Goal: Task Accomplishment & Management: Manage account settings

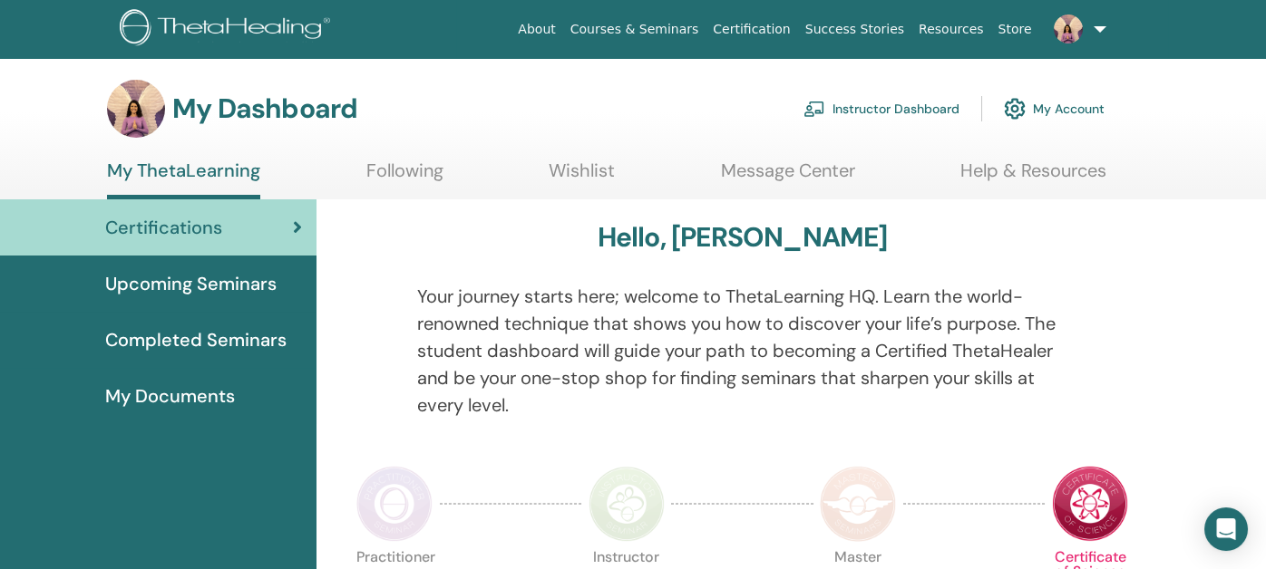
click at [888, 98] on link "Instructor Dashboard" at bounding box center [881, 109] width 156 height 40
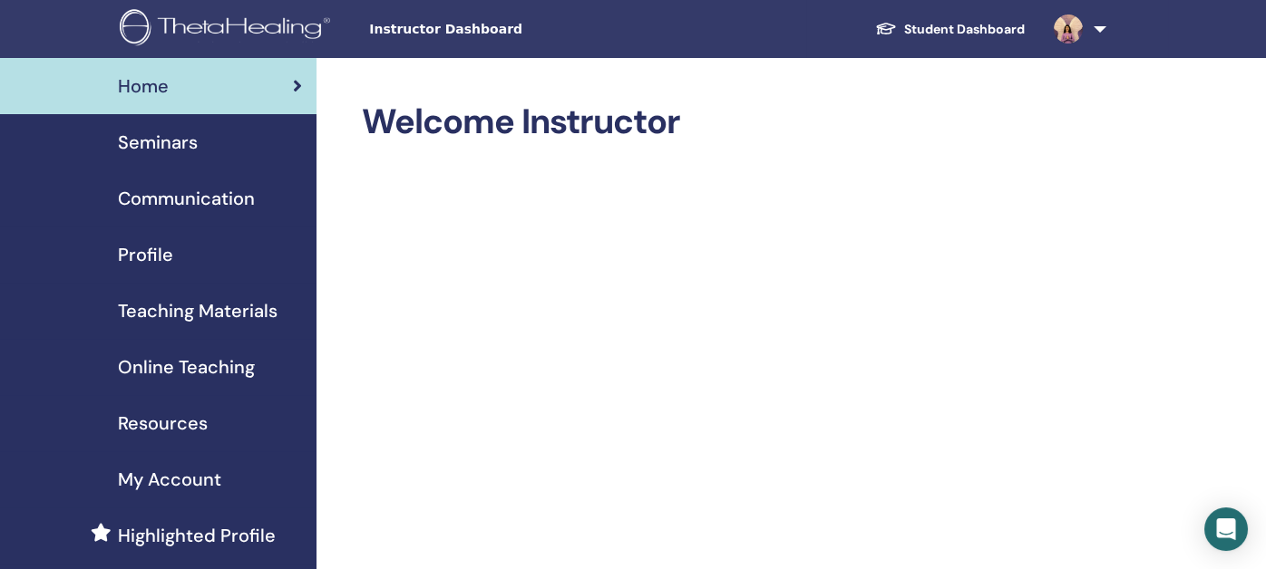
click at [158, 144] on span "Seminars" at bounding box center [158, 142] width 80 height 27
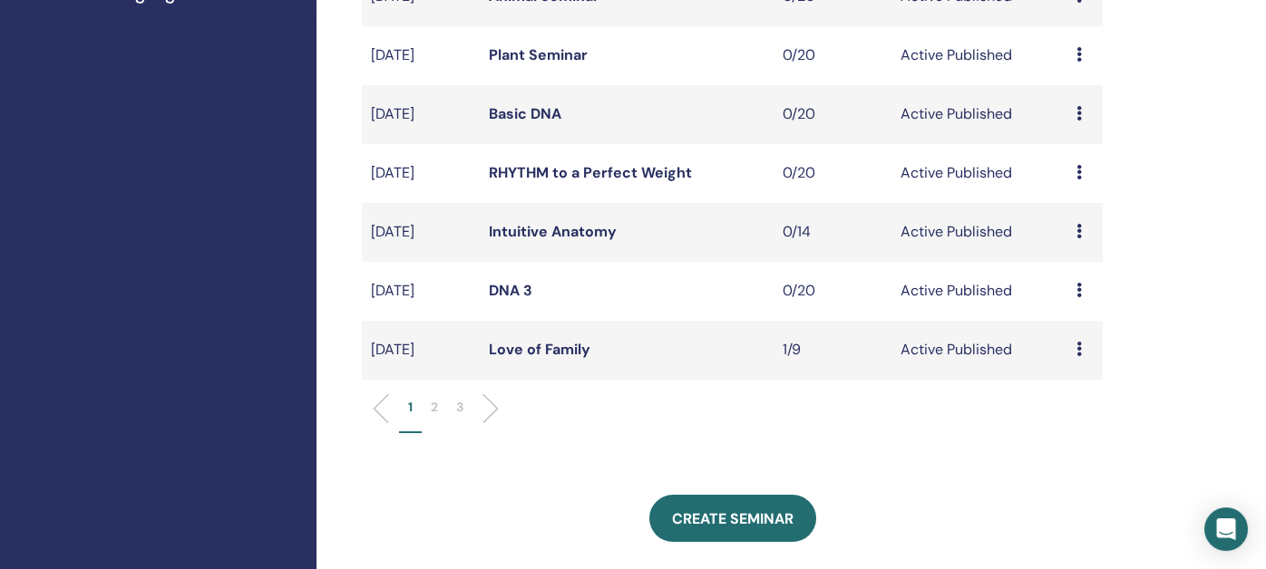
scroll to position [544, 0]
click at [518, 344] on link "Love of Family" at bounding box center [540, 348] width 102 height 19
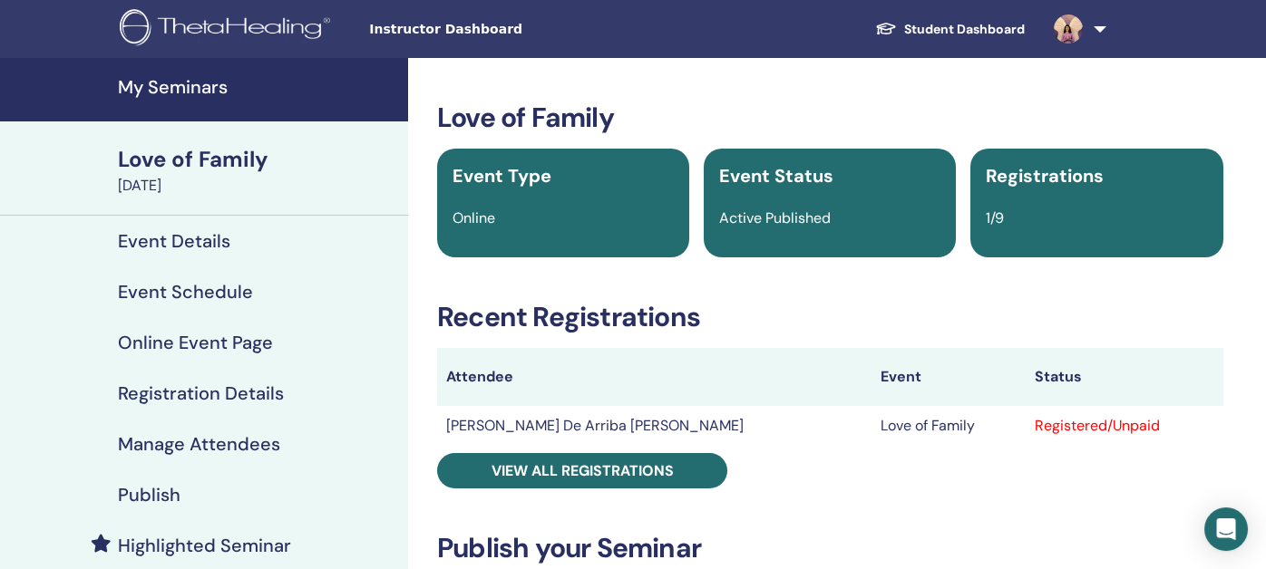
click at [173, 442] on h4 "Manage Attendees" at bounding box center [199, 444] width 162 height 22
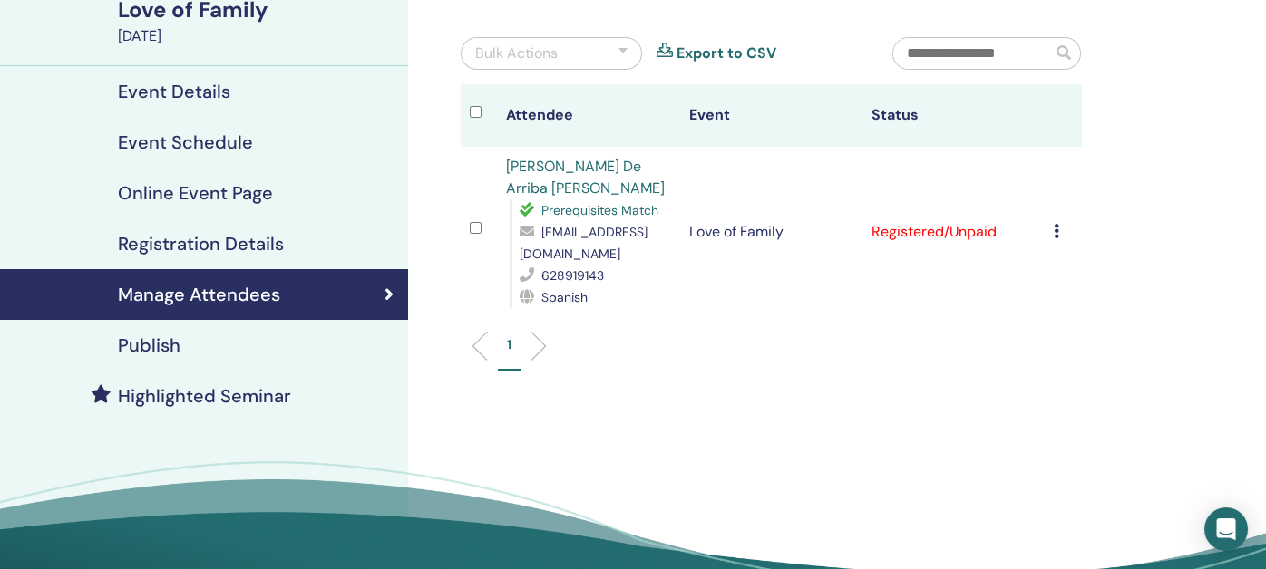
scroll to position [181, 0]
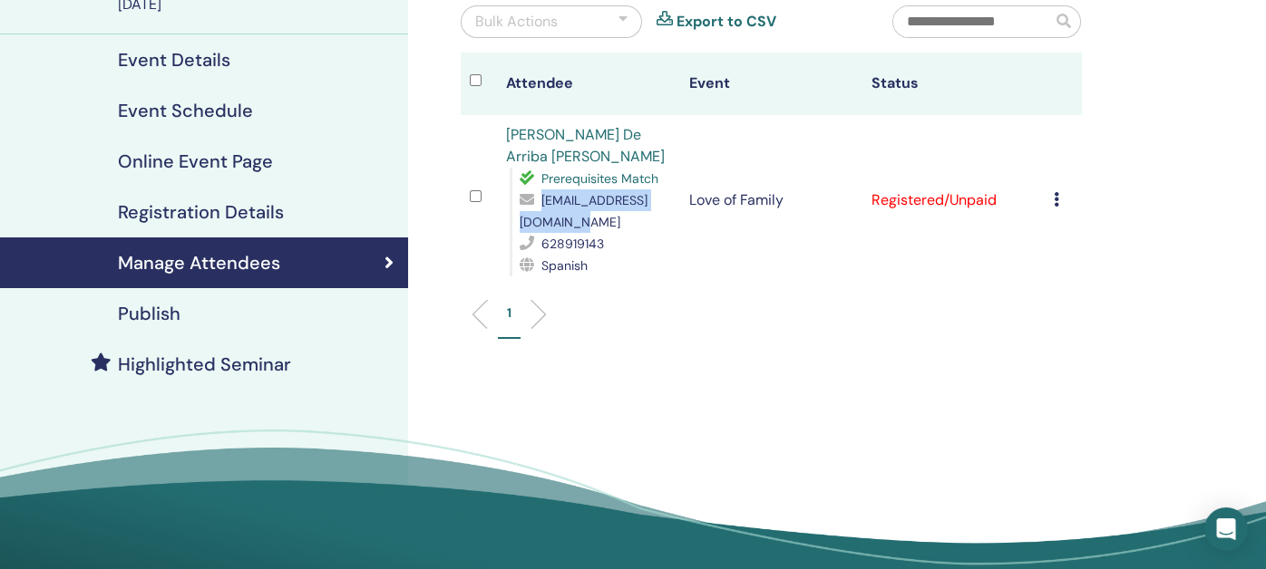
drag, startPoint x: 522, startPoint y: 220, endPoint x: 679, endPoint y: 219, distance: 156.9
click at [679, 219] on tr "Vanessa De Arriba López Prerequisites Match vdearribalopez@gmail.com 628919143 …" at bounding box center [771, 200] width 621 height 170
copy span "vdearribalopez@gmail.com"
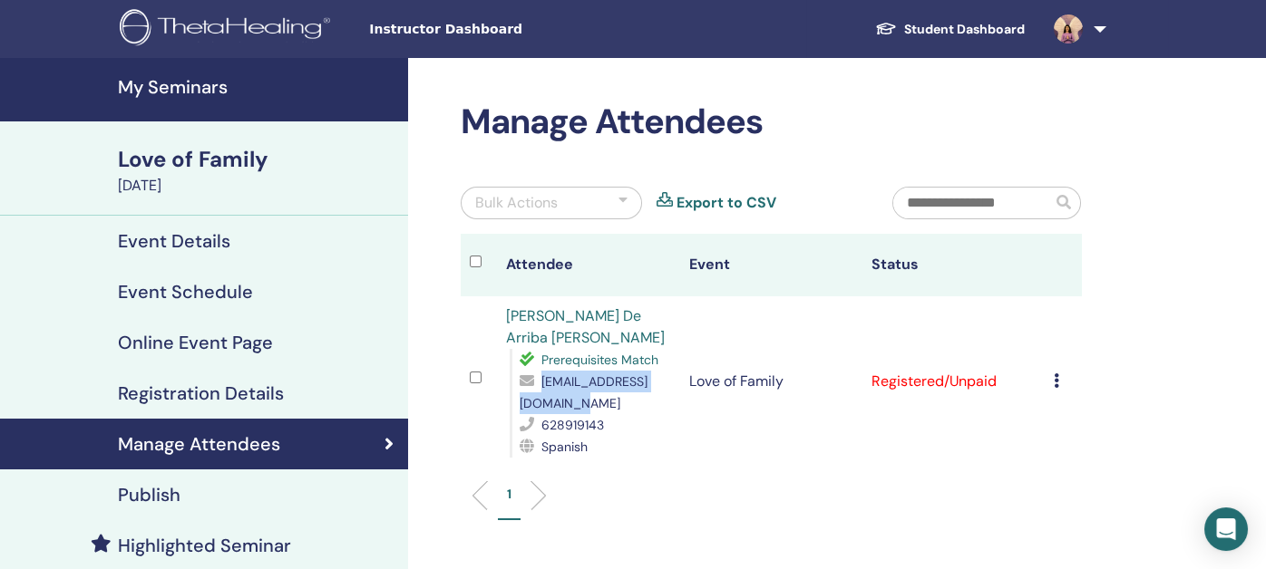
click at [206, 85] on h4 "My Seminars" at bounding box center [257, 87] width 279 height 22
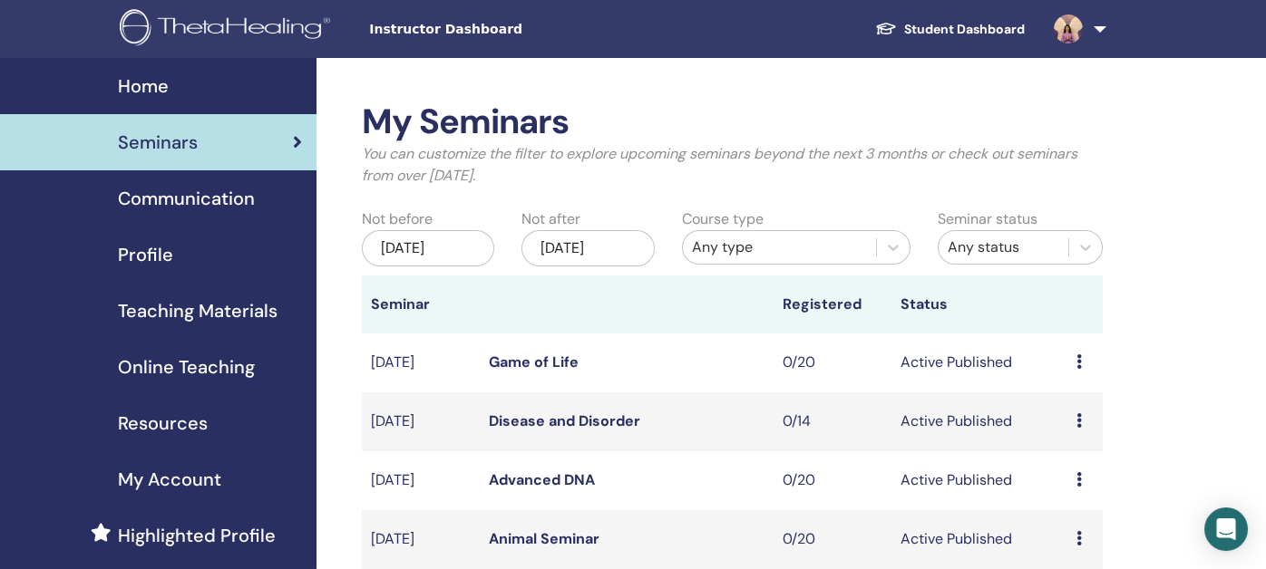
click at [171, 311] on span "Teaching Materials" at bounding box center [198, 310] width 160 height 27
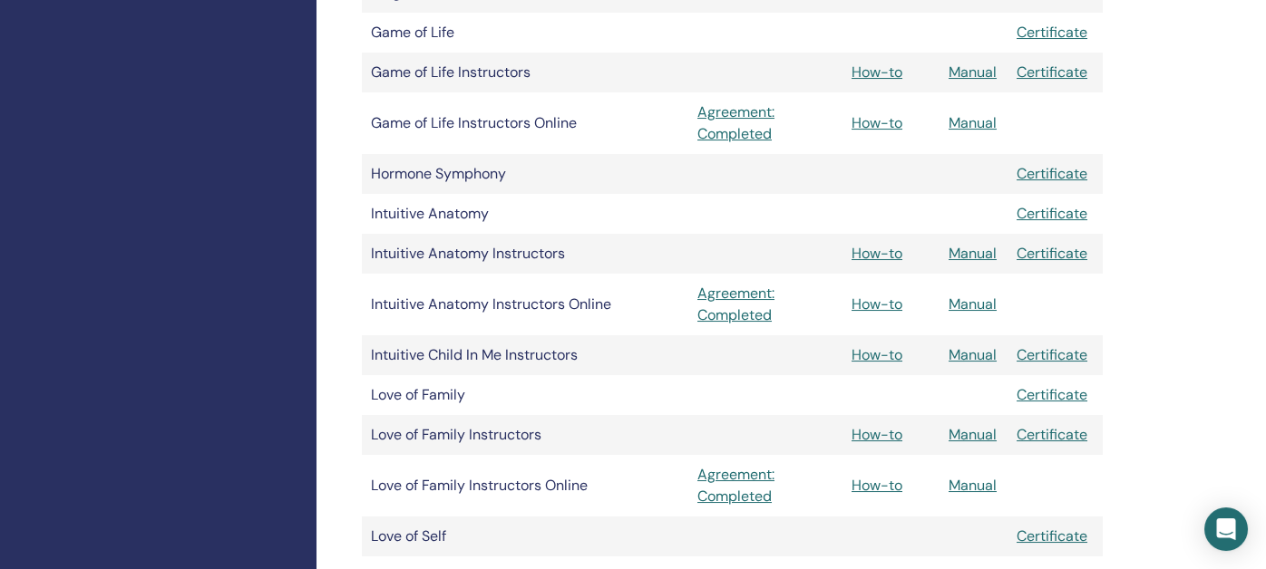
scroll to position [1450, 0]
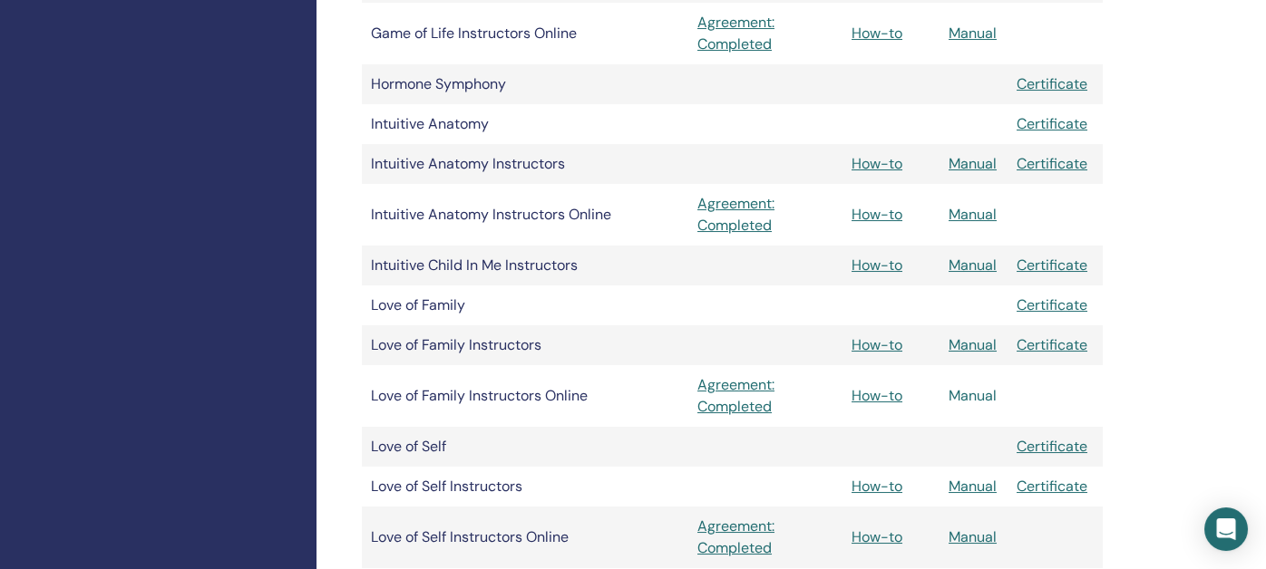
click at [966, 397] on link "Manual" at bounding box center [973, 395] width 48 height 19
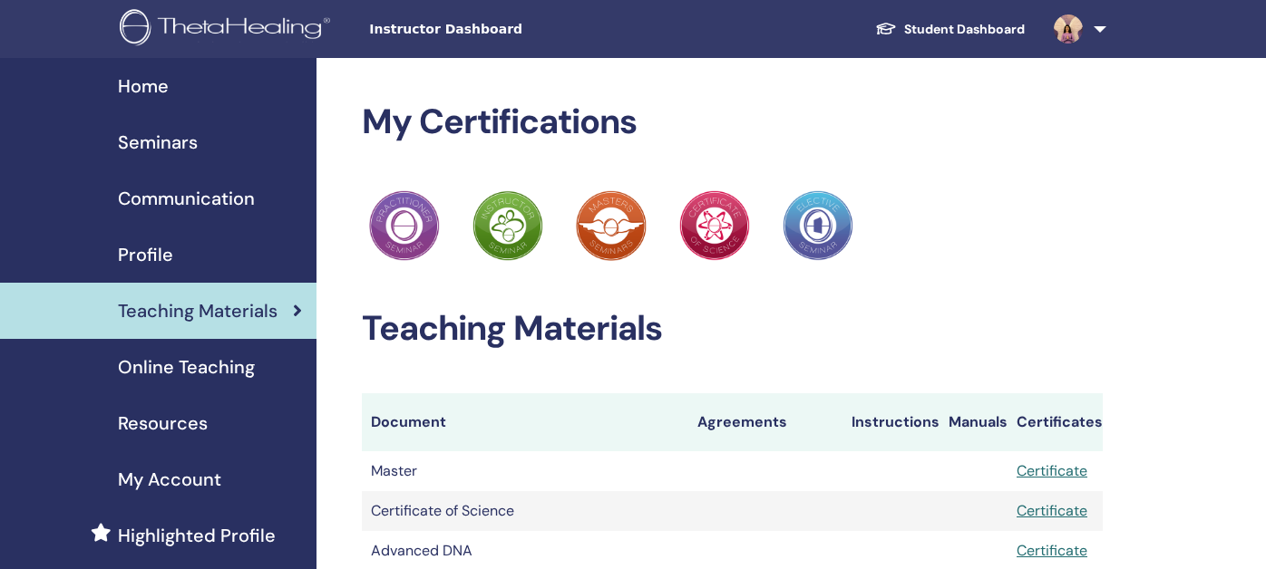
scroll to position [1450, 0]
